Goal: Transaction & Acquisition: Purchase product/service

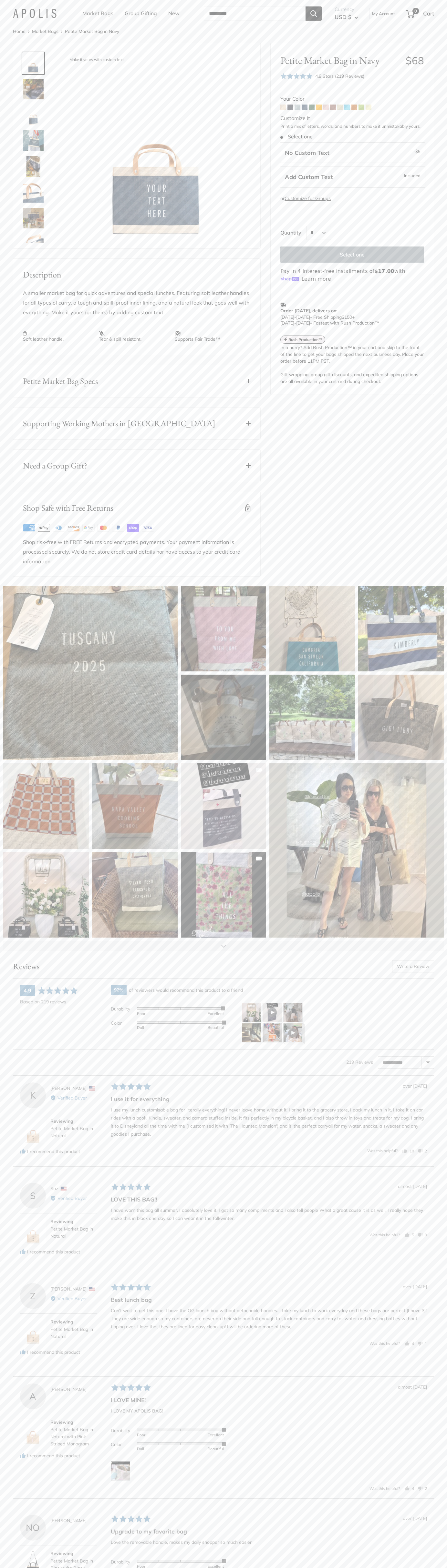
click at [340, 76] on div "4.9 Stars (219 Reviews)" at bounding box center [339, 76] width 49 height 7
